Goal: Task Accomplishment & Management: Use online tool/utility

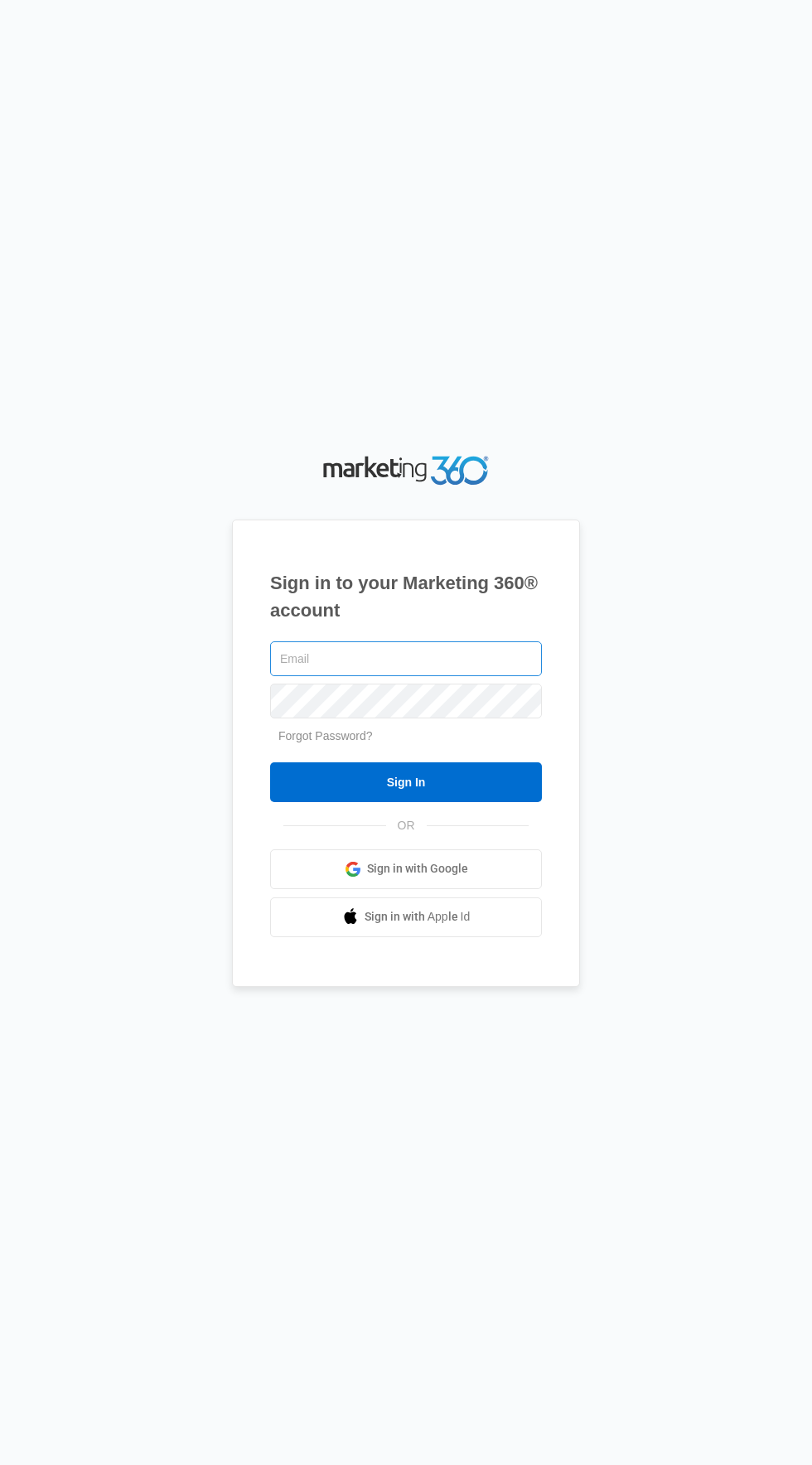
click at [488, 676] on input "text" at bounding box center [406, 659] width 271 height 35
type input "[EMAIL_ADDRESS][DOMAIN_NAME]"
click at [270, 763] on input "Sign In" at bounding box center [406, 782] width 271 height 40
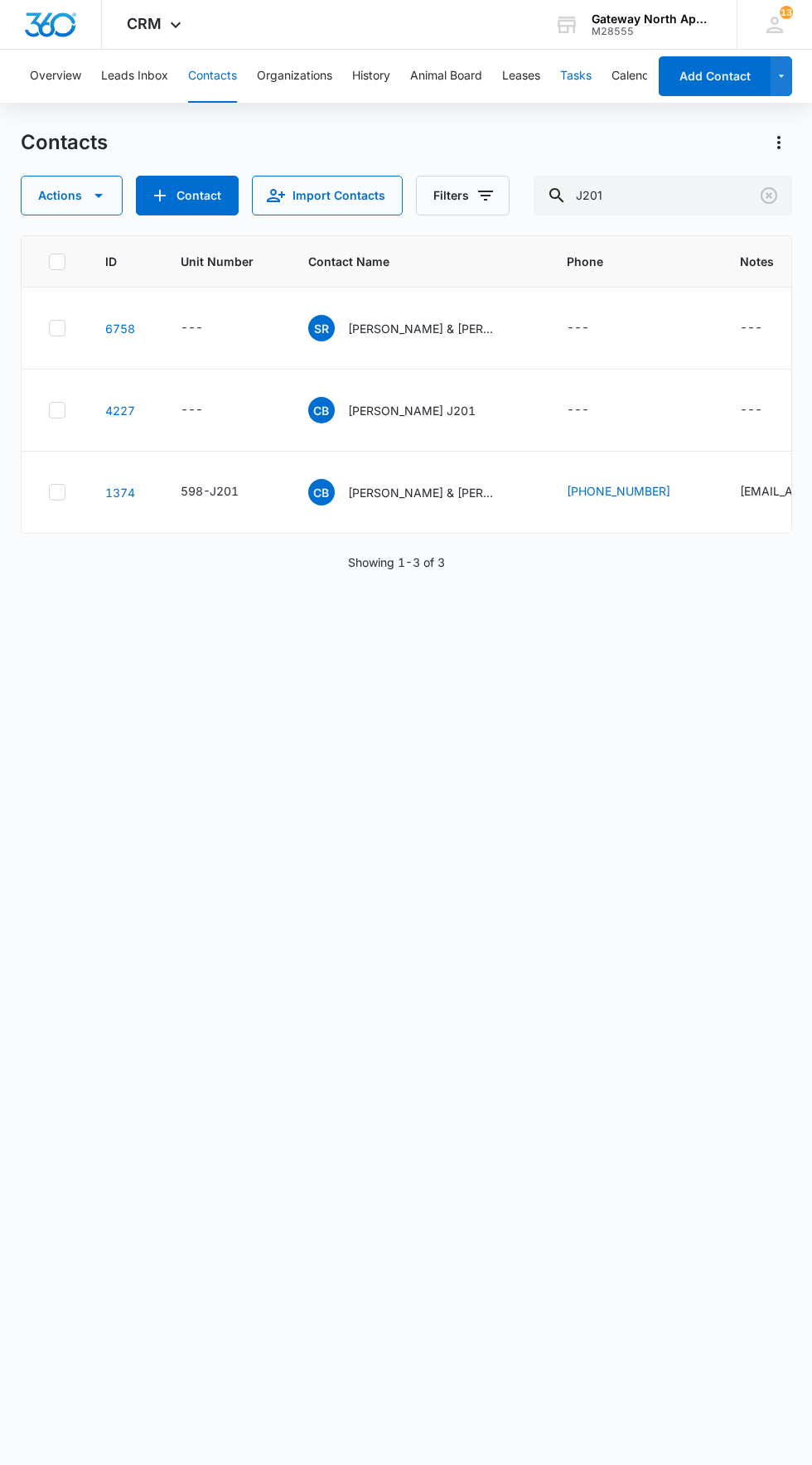
click at [583, 82] on button "Tasks" at bounding box center [576, 76] width 31 height 53
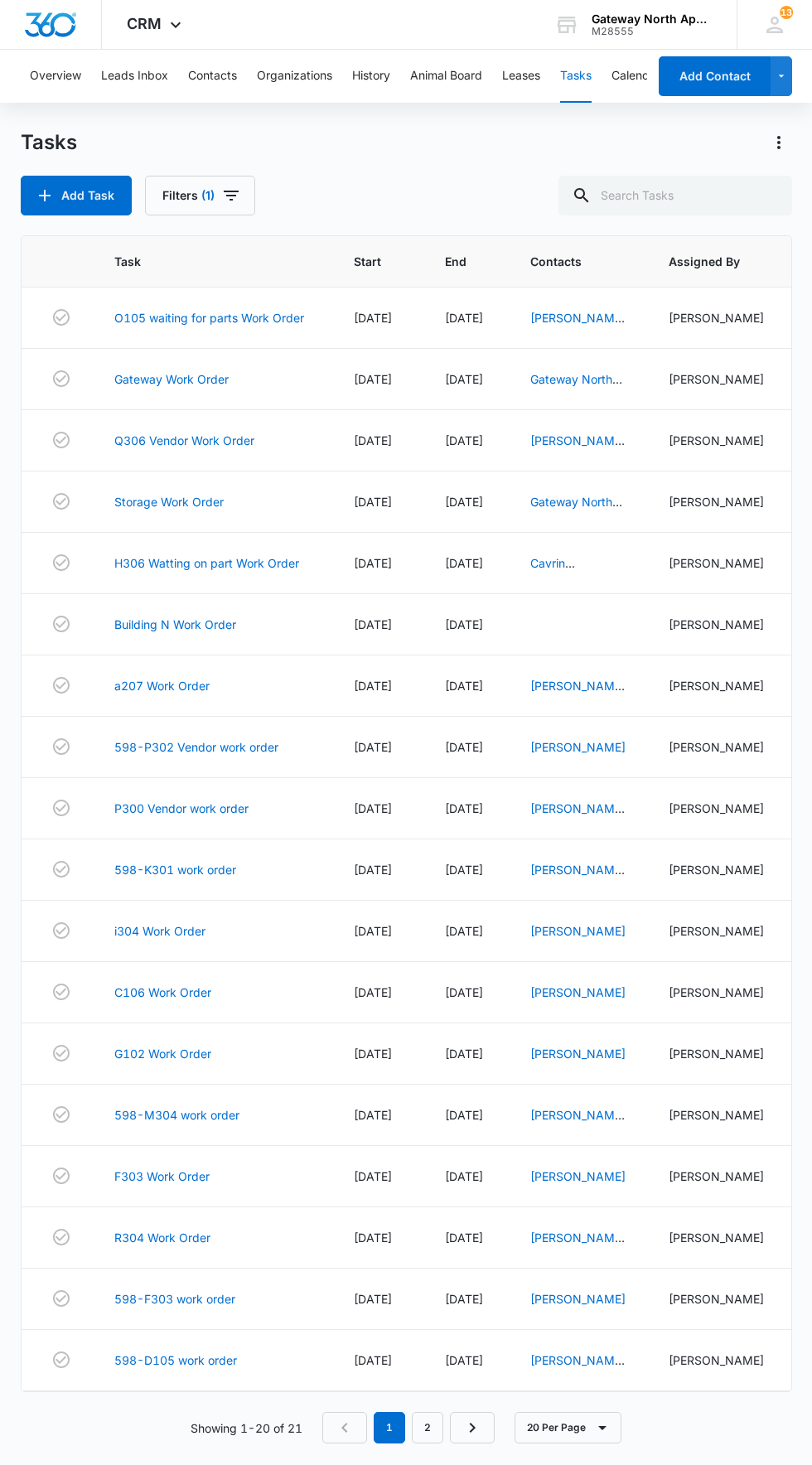
scroll to position [22, 0]
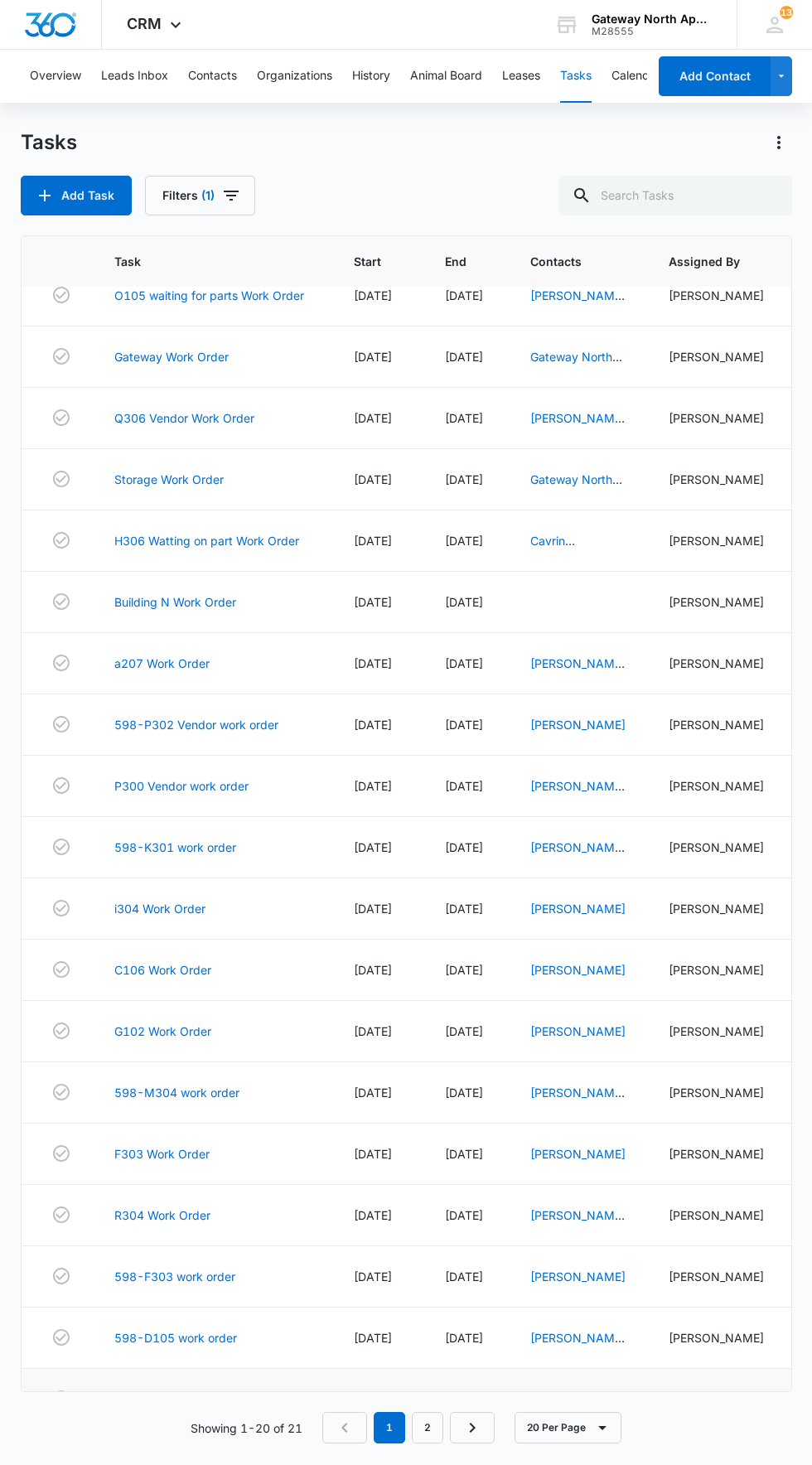
click at [190, 1408] on link "598G306 Work order" at bounding box center [173, 1399] width 117 height 18
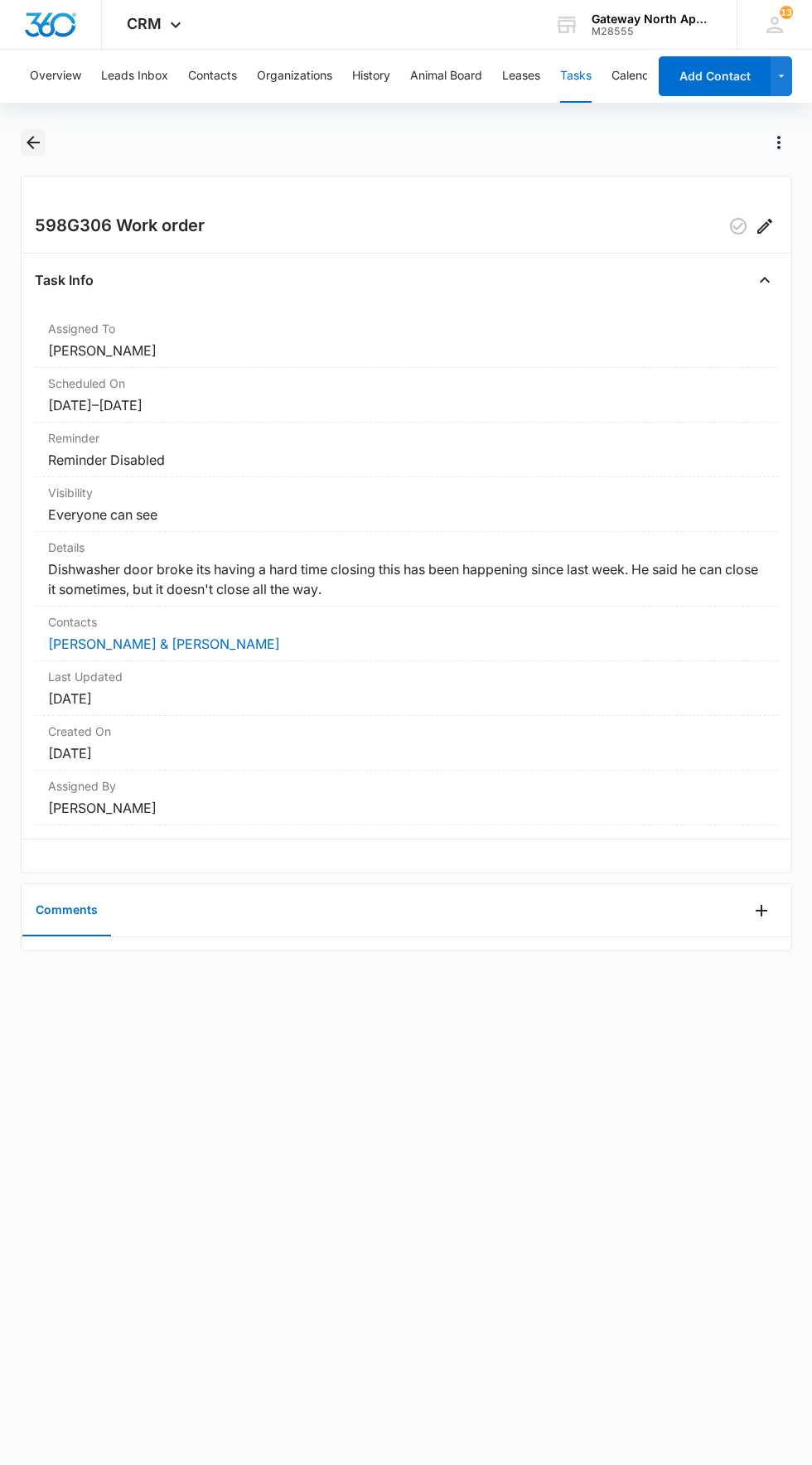
click at [32, 142] on icon "Back" at bounding box center [33, 142] width 13 height 13
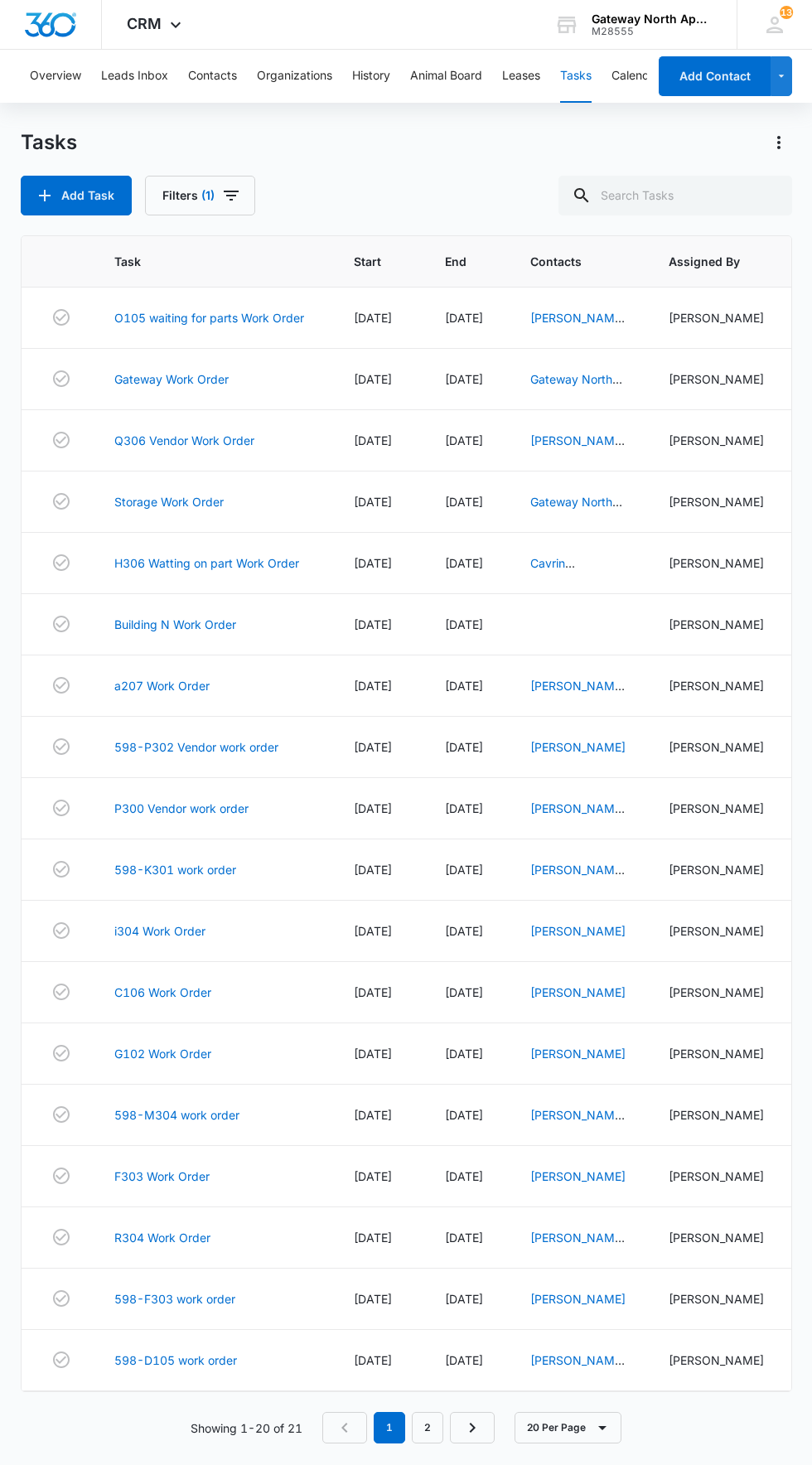
scroll to position [22, 0]
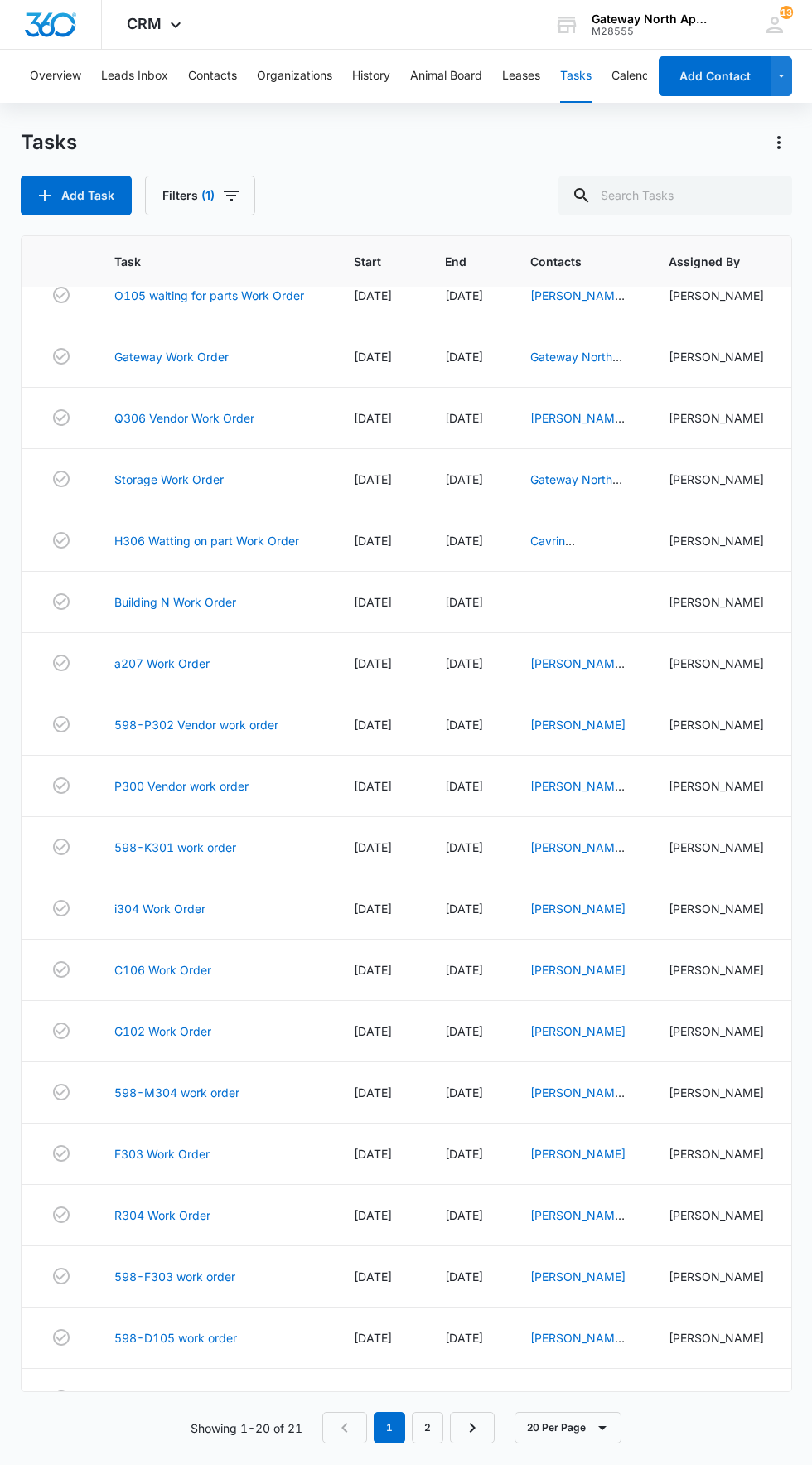
click at [195, 1464] on link "598-Q106 Work order" at bounding box center [177, 1460] width 125 height 18
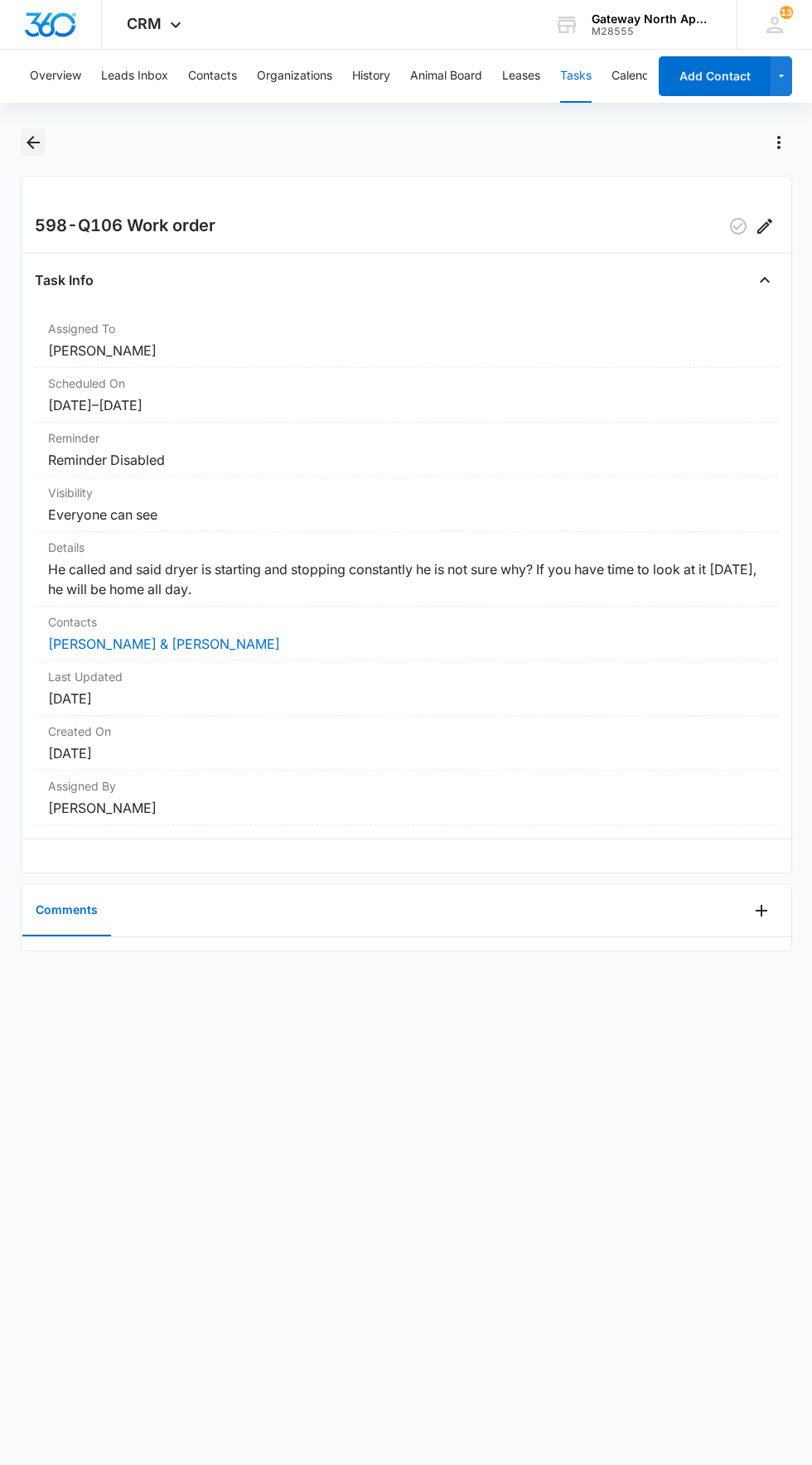
click at [33, 142] on icon "Back" at bounding box center [33, 142] width 13 height 13
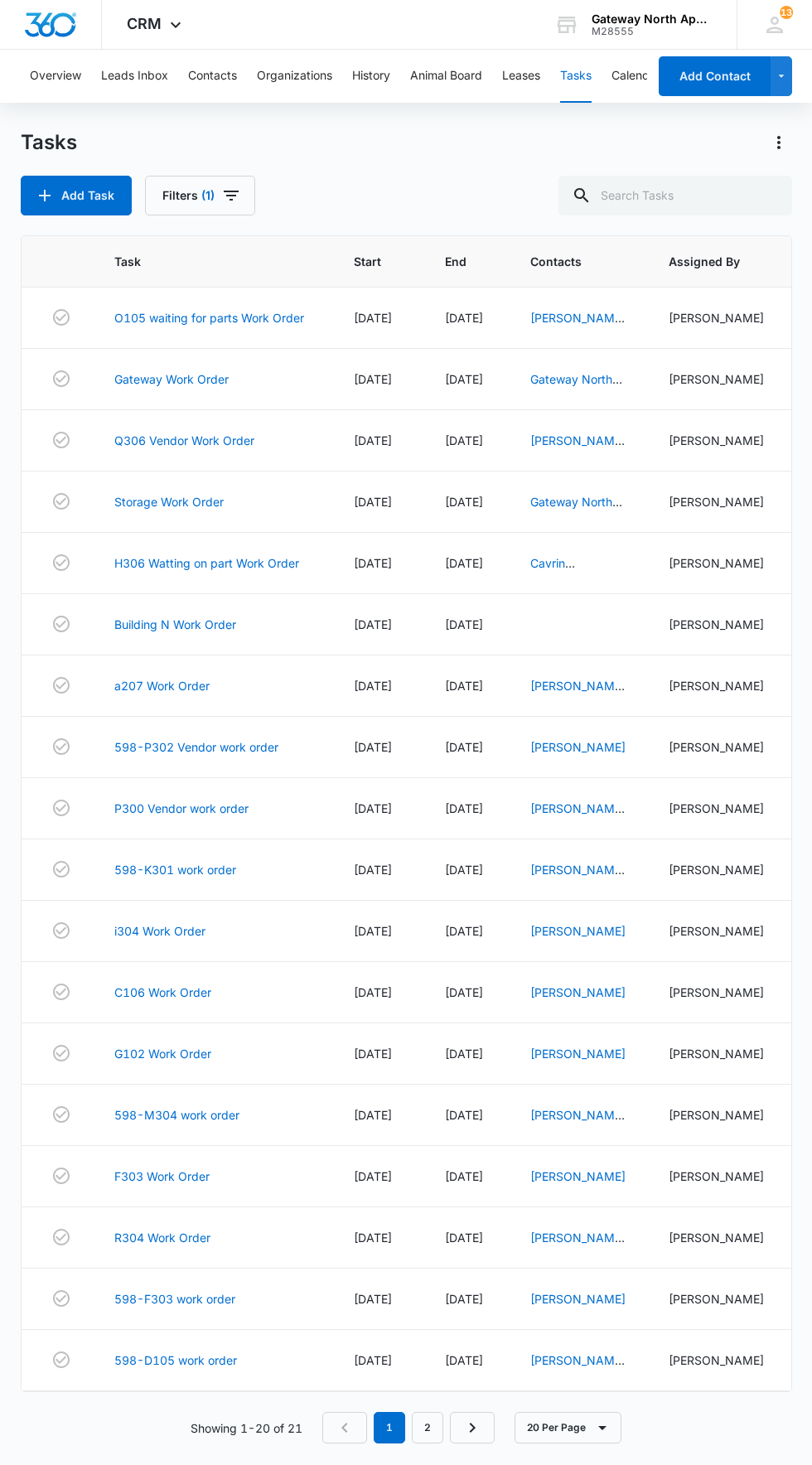
scroll to position [22, 0]
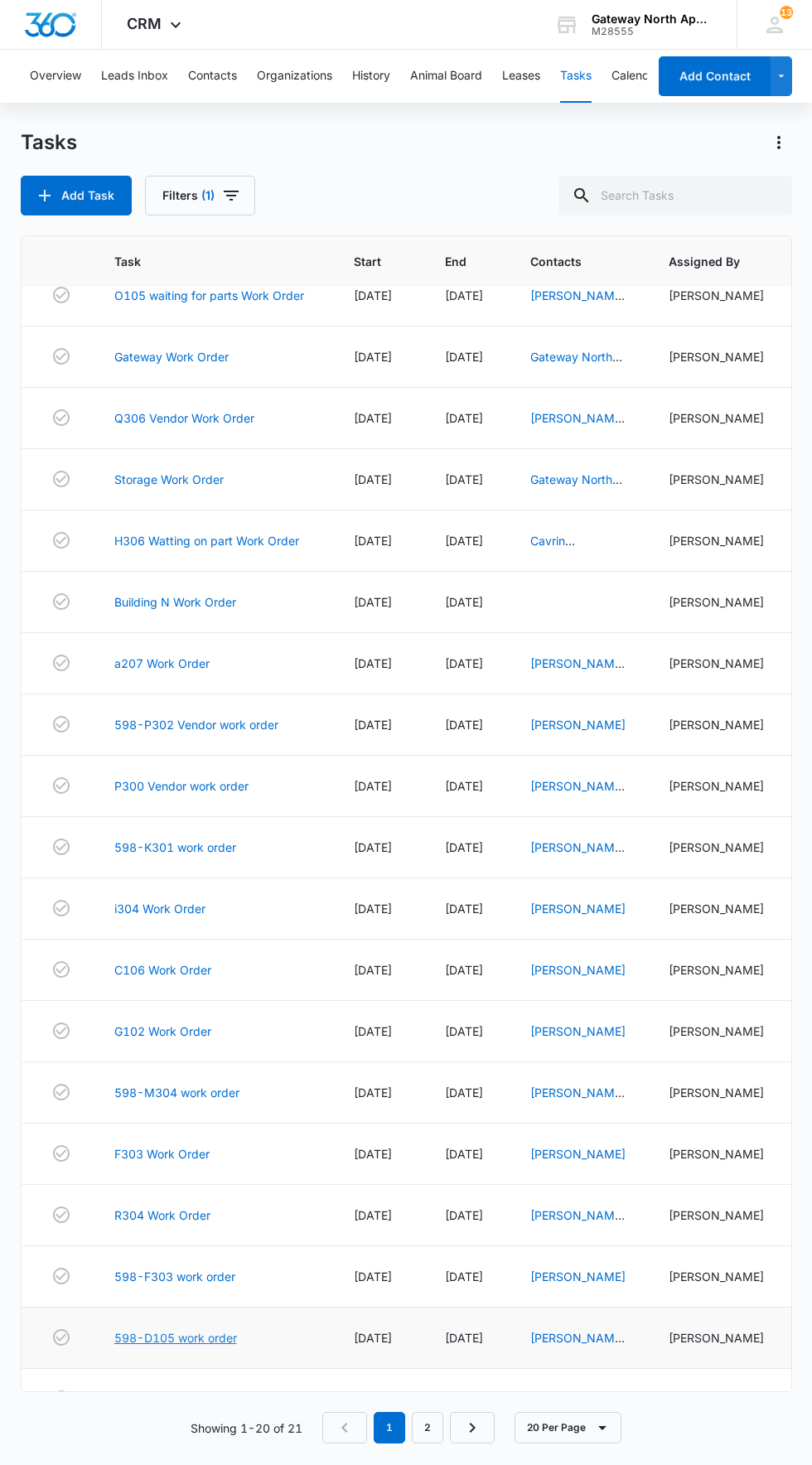
click at [196, 1347] on link "598-D105 work order" at bounding box center [175, 1338] width 123 height 18
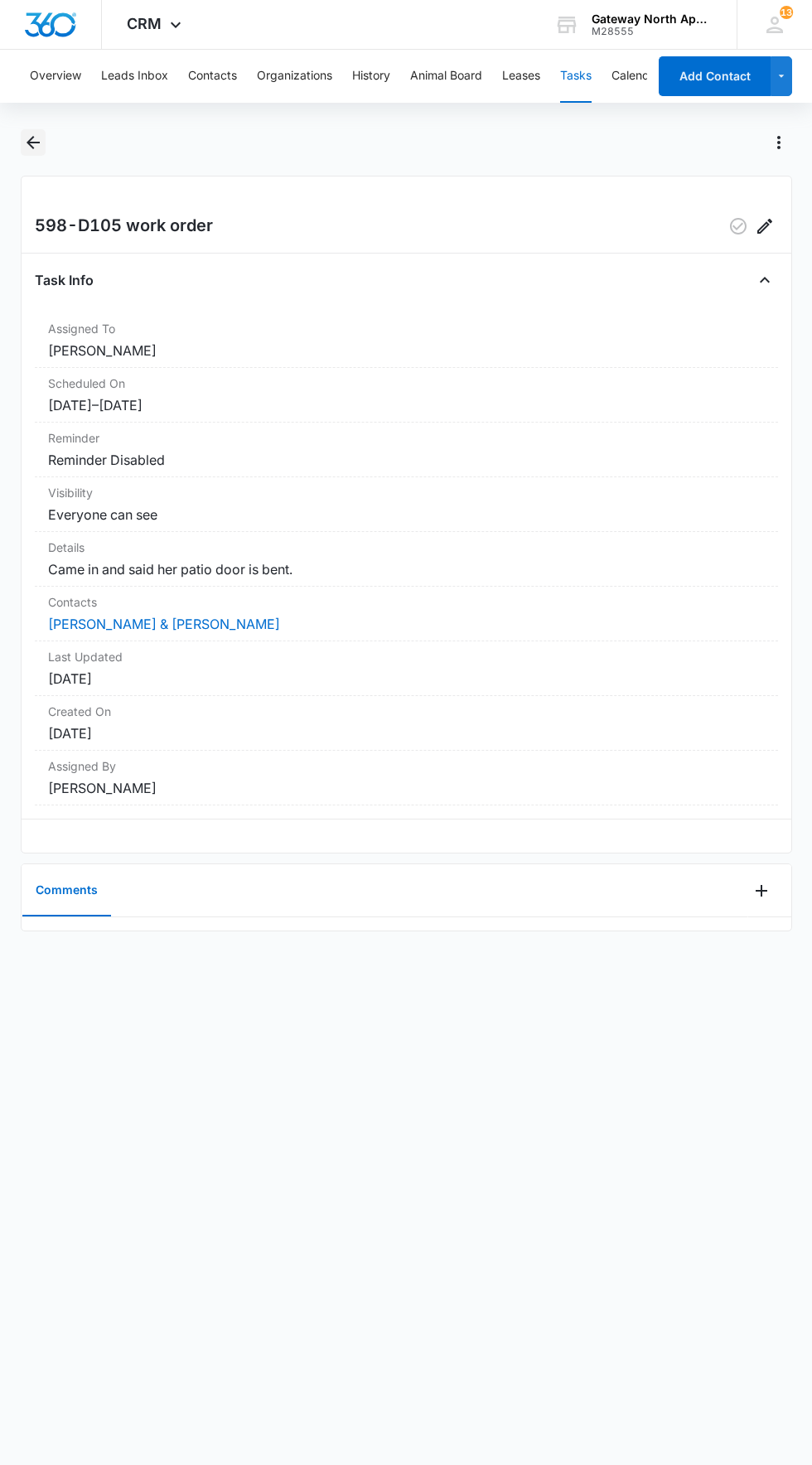
click at [32, 142] on icon "Back" at bounding box center [33, 142] width 13 height 13
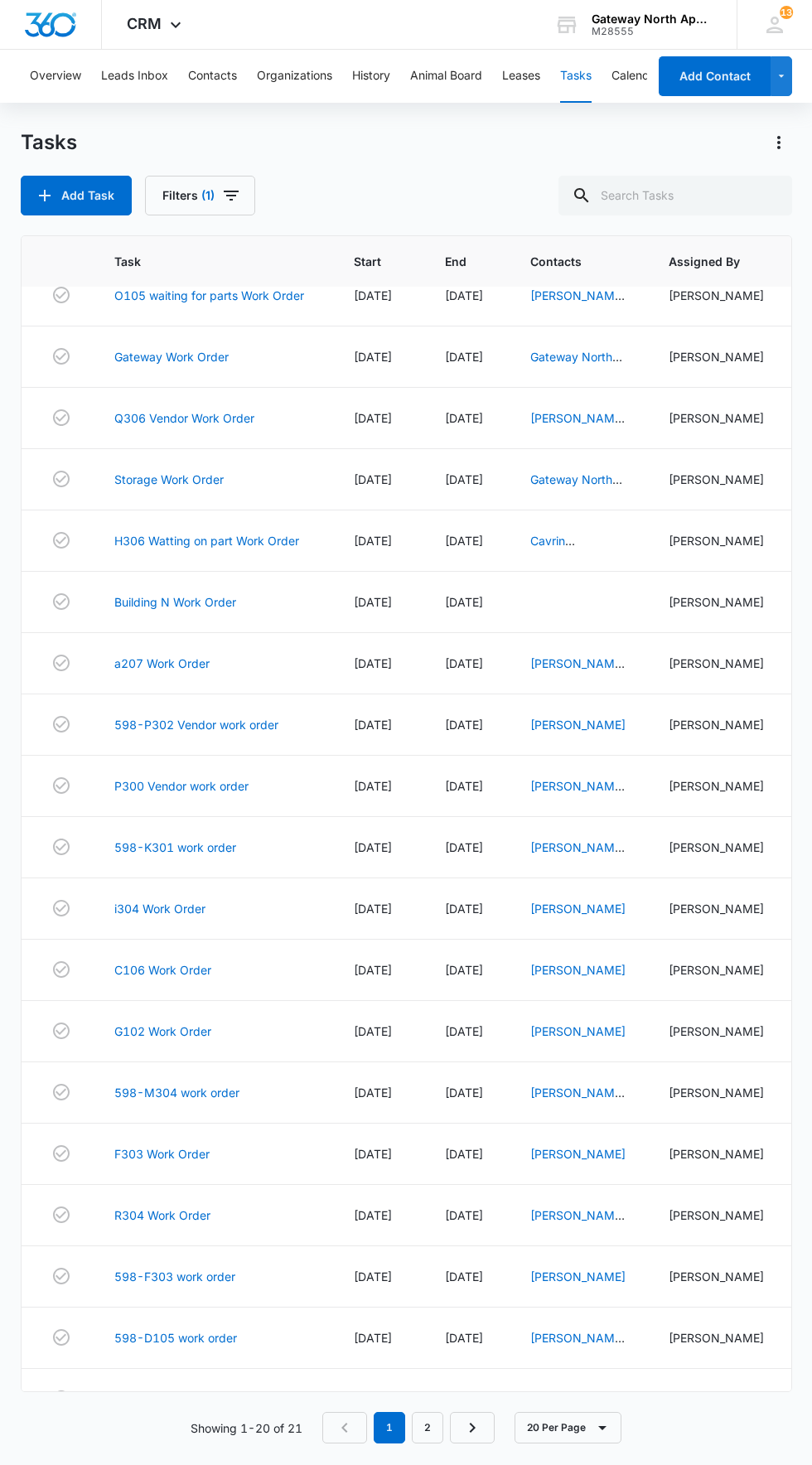
scroll to position [18, 0]
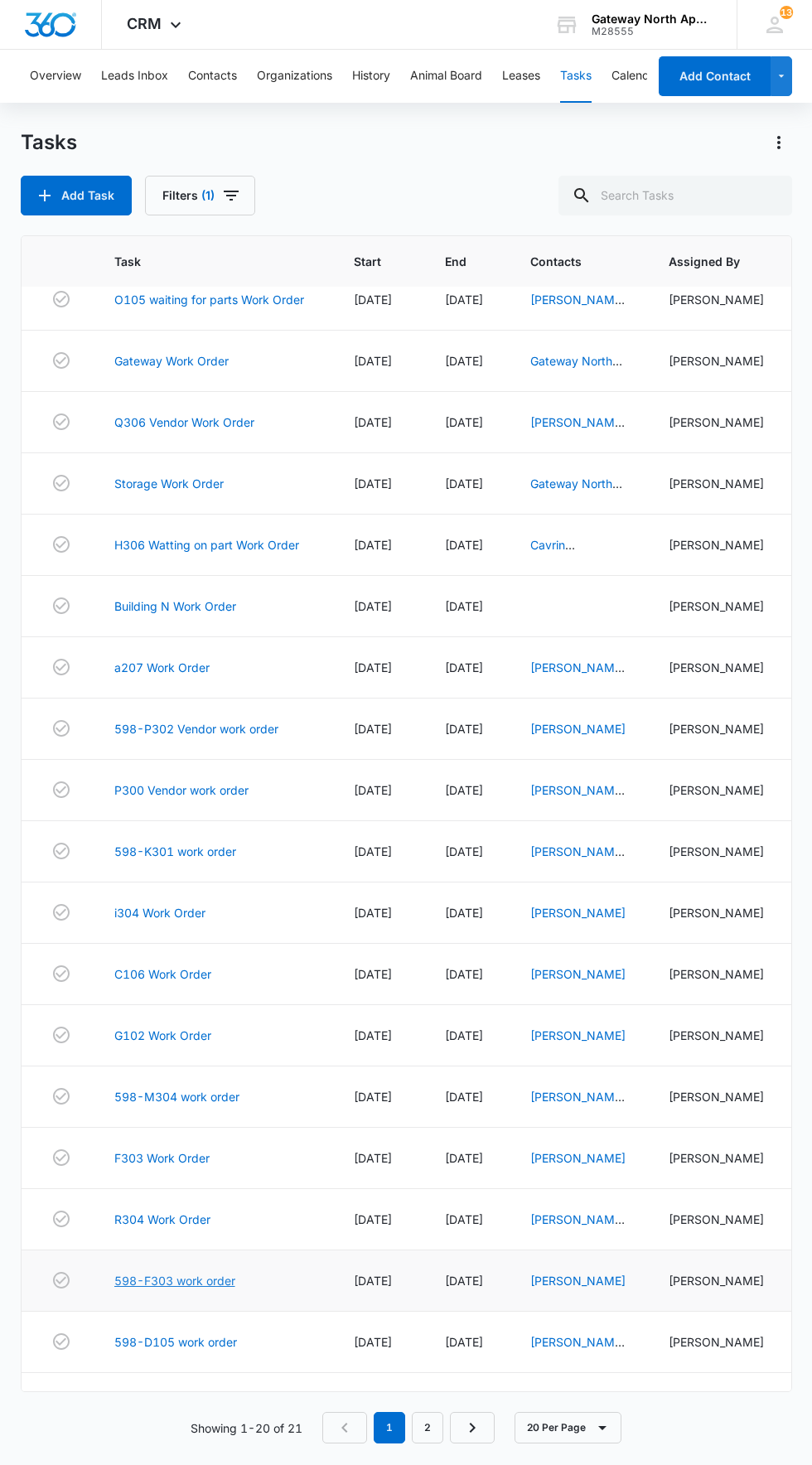
click at [197, 1290] on link "598-F303 work order" at bounding box center [174, 1280] width 121 height 18
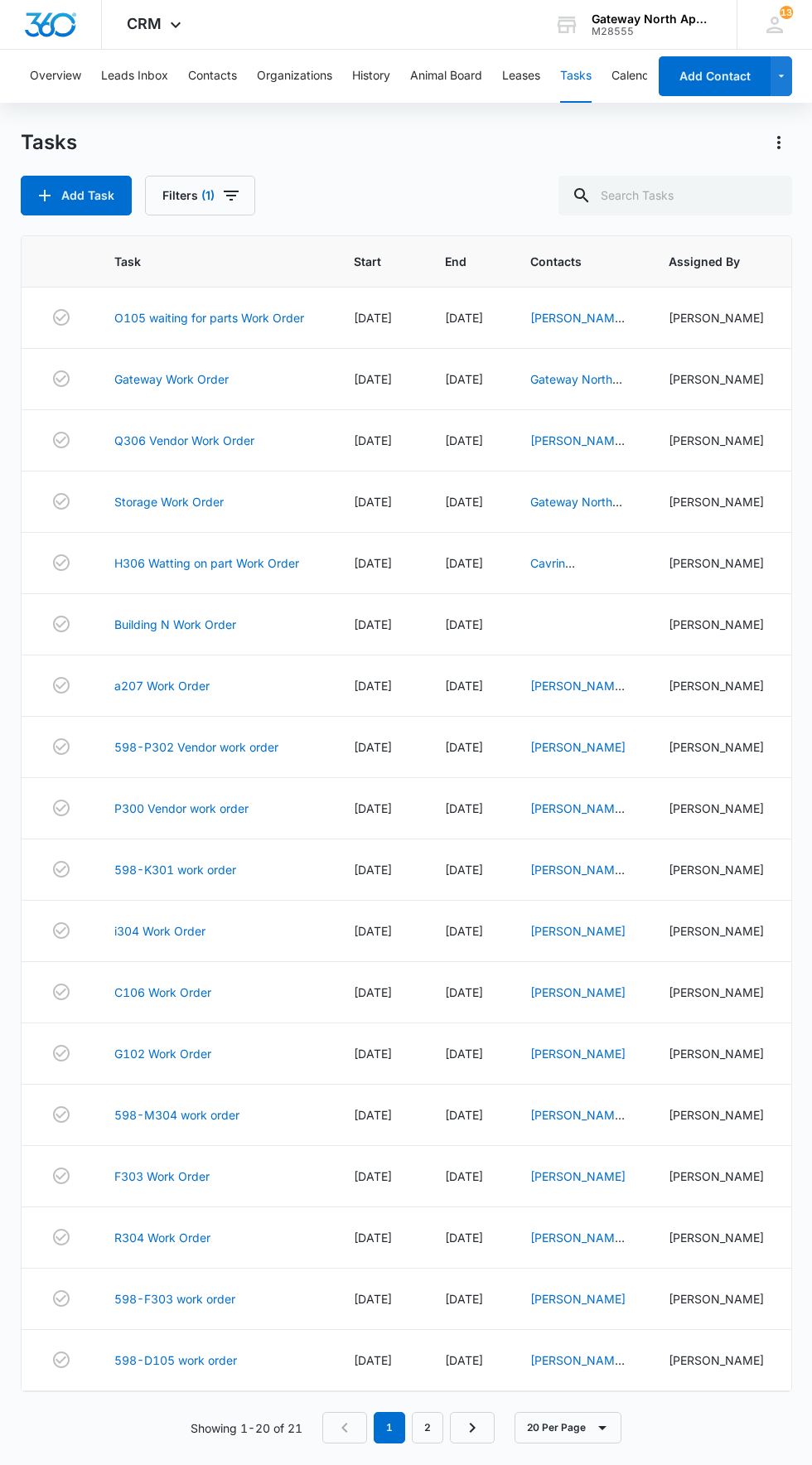
scroll to position [22, 0]
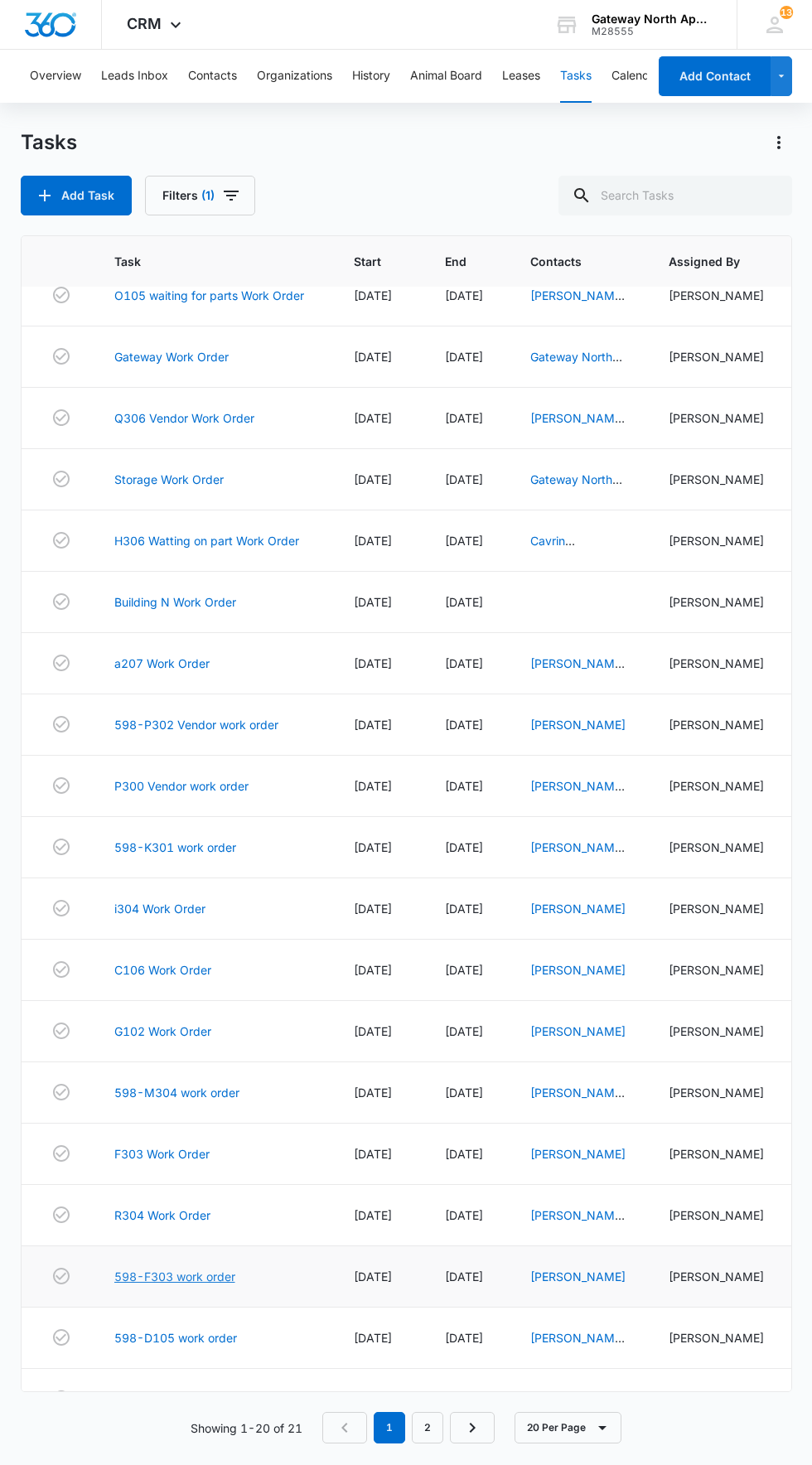
click at [207, 1285] on link "598-F303 work order" at bounding box center [174, 1276] width 121 height 18
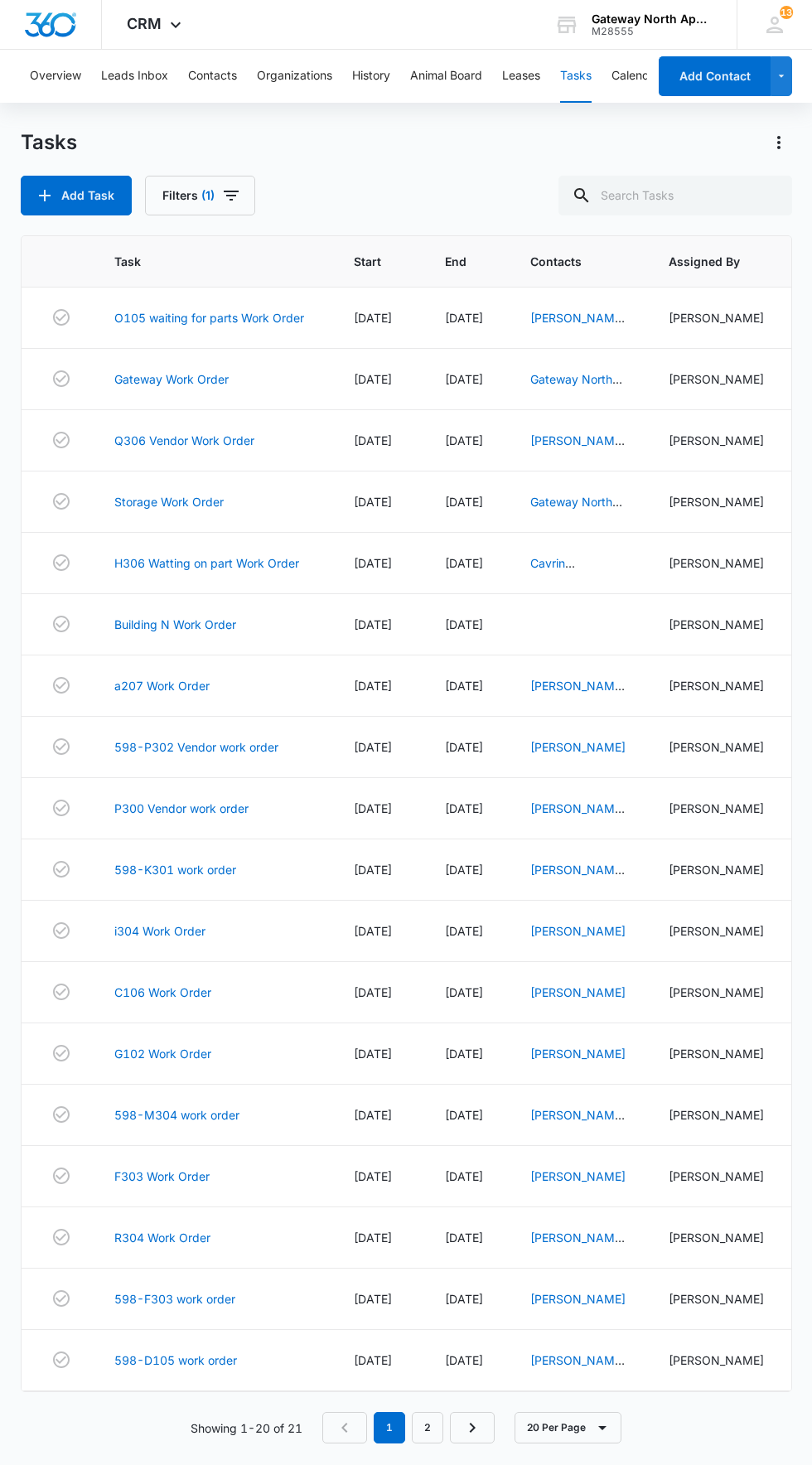
scroll to position [22, 0]
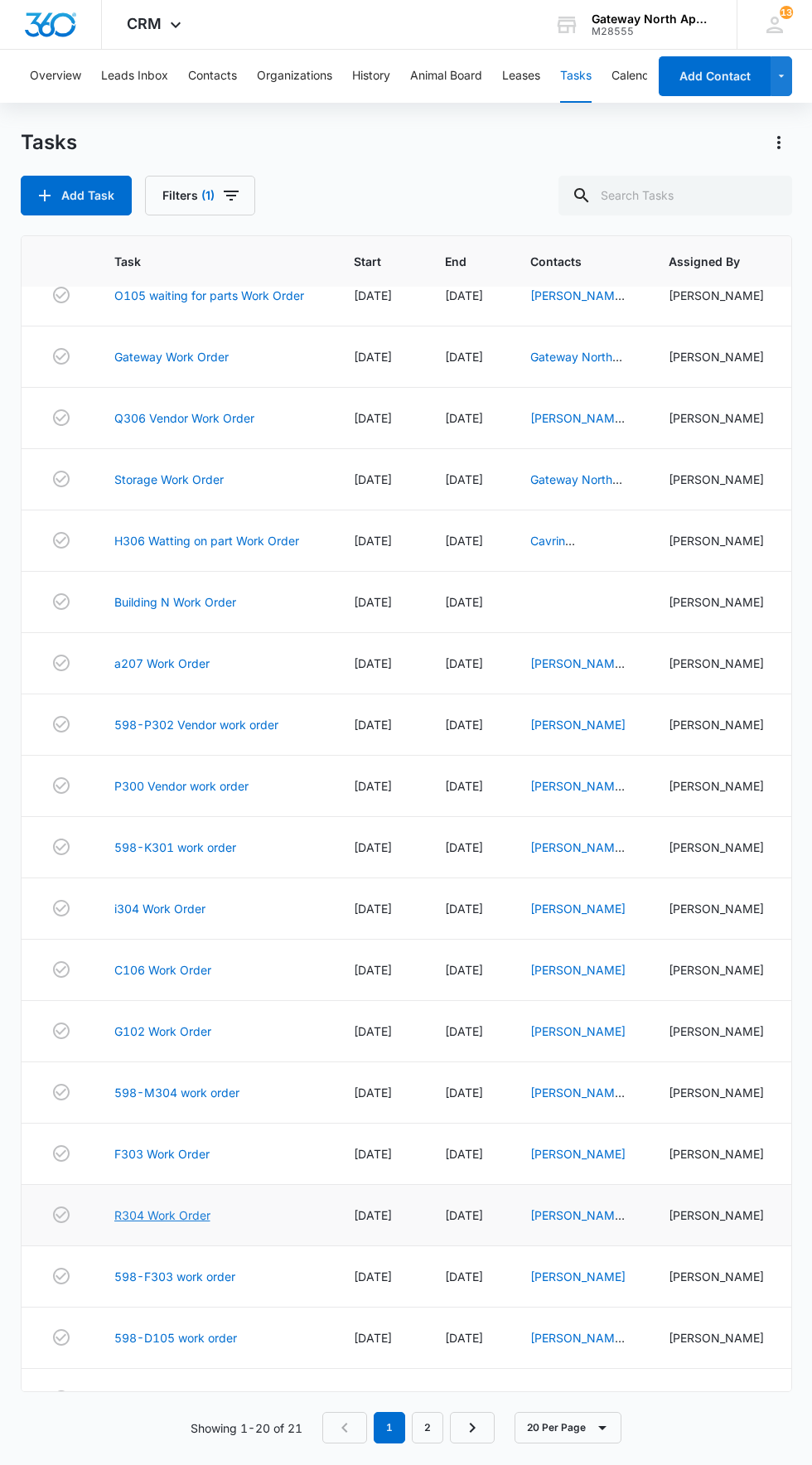
click at [174, 1224] on link "R304 Work Order" at bounding box center [162, 1215] width 96 height 18
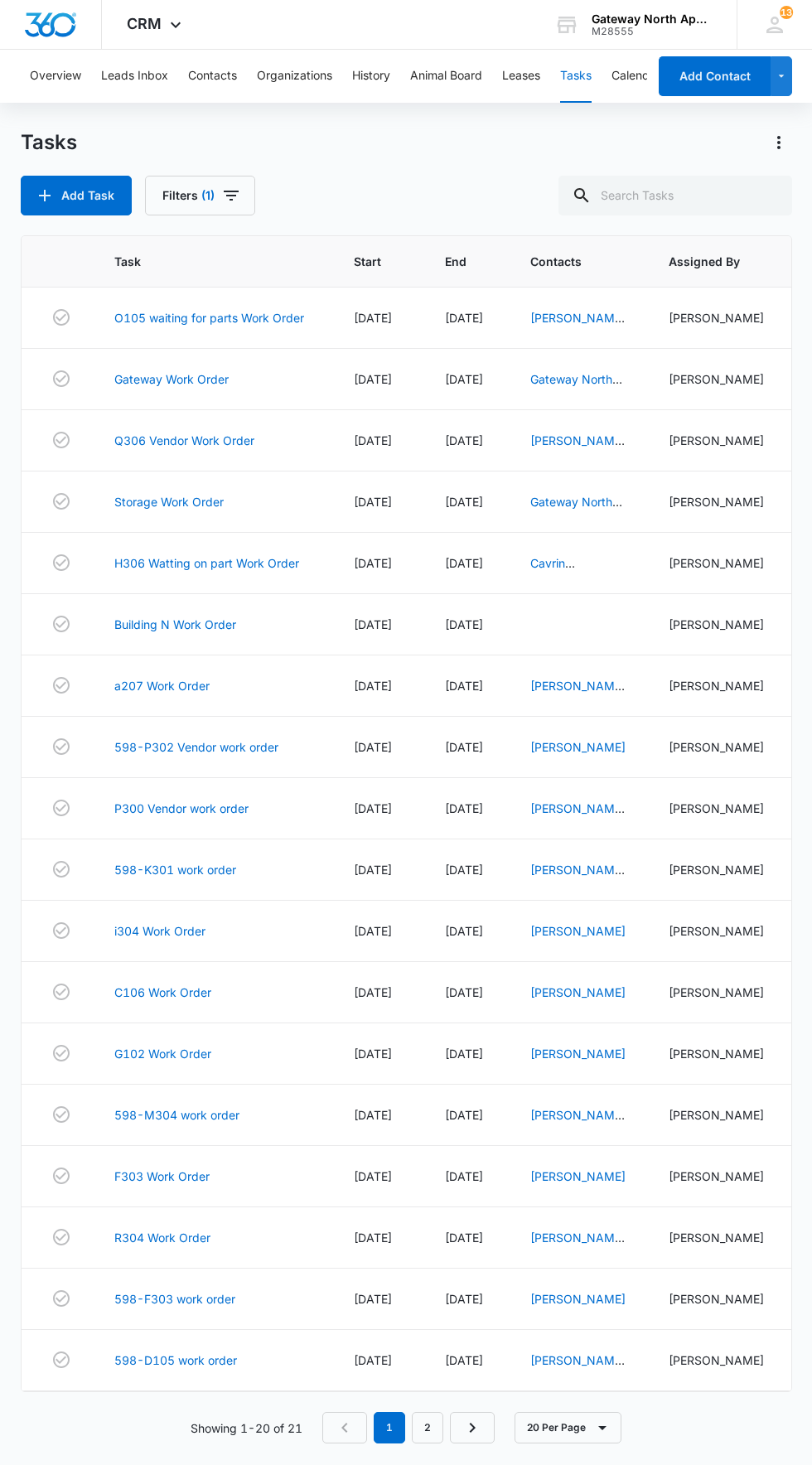
scroll to position [22, 0]
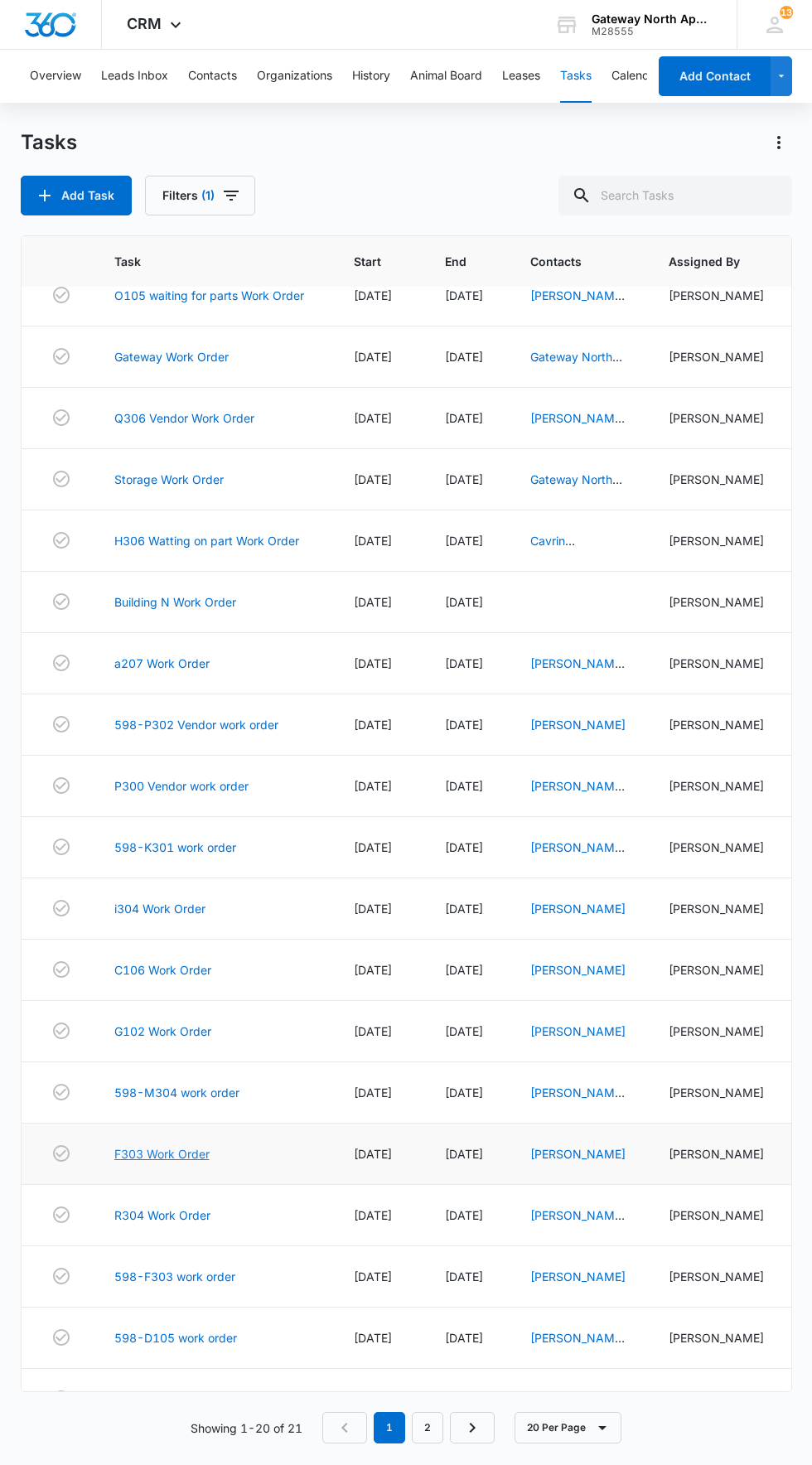
click at [166, 1159] on link "F303 Work Order" at bounding box center [161, 1154] width 95 height 18
